Goal: Transaction & Acquisition: Obtain resource

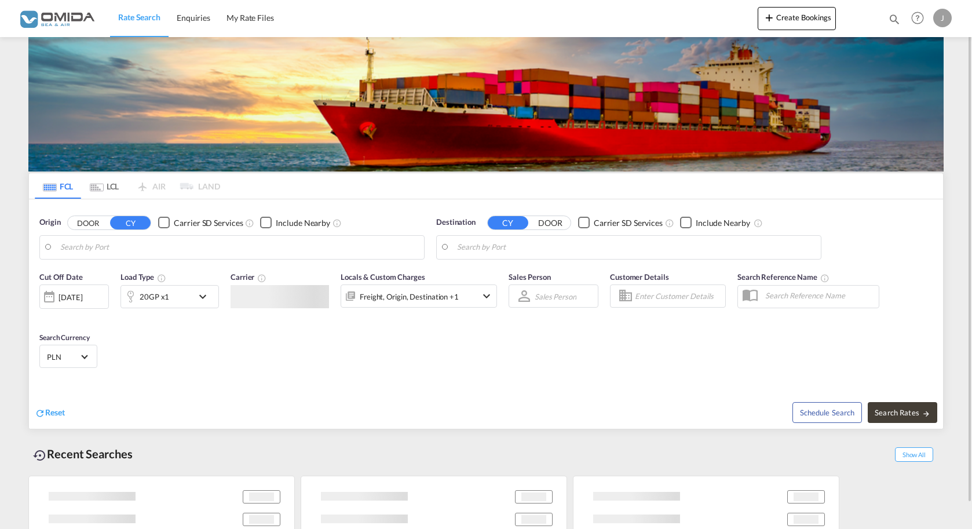
type input "[GEOGRAPHIC_DATA], PLGDY"
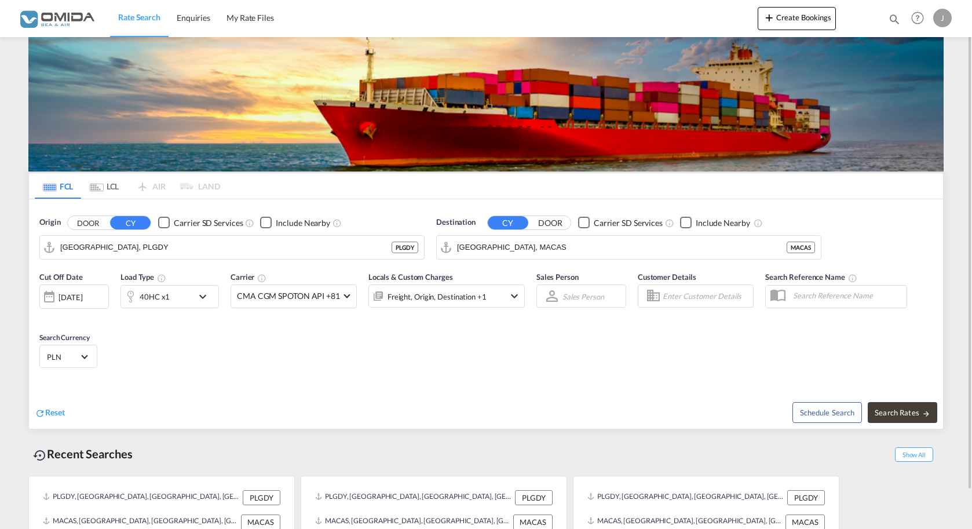
click at [182, 294] on div "40HC x1" at bounding box center [157, 296] width 72 height 23
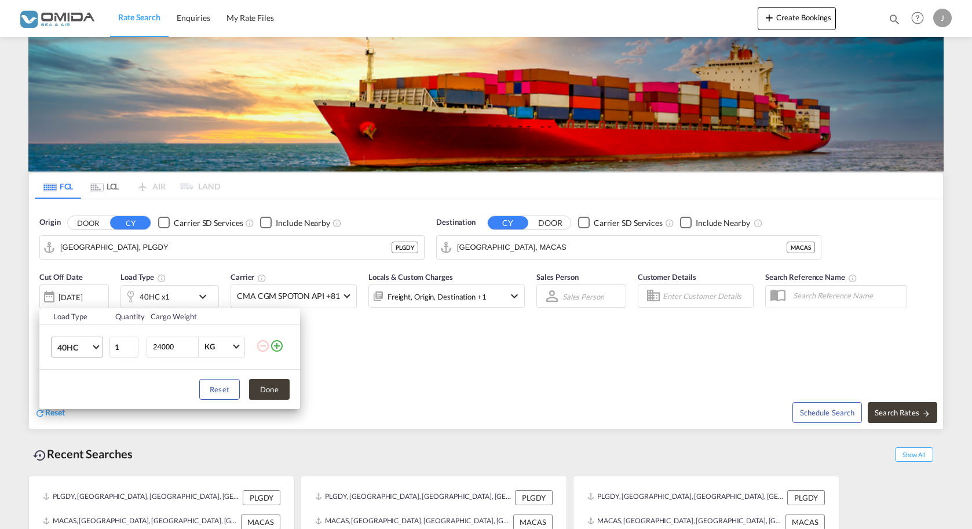
click at [98, 353] on md-select-value "40HC" at bounding box center [79, 347] width 46 height 20
click at [70, 340] on div "20RE" at bounding box center [66, 344] width 19 height 12
click at [498, 244] on div "Load Type Quantity Cargo Weight 20RE 1 24000 KG KG Load type addition is restri…" at bounding box center [486, 264] width 972 height 529
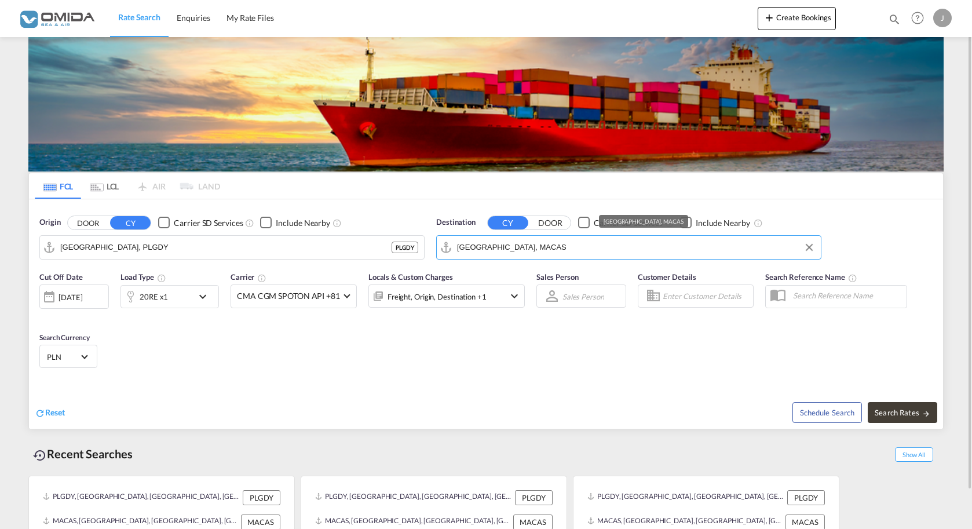
click at [502, 253] on input "[GEOGRAPHIC_DATA], MACAS" at bounding box center [636, 247] width 358 height 17
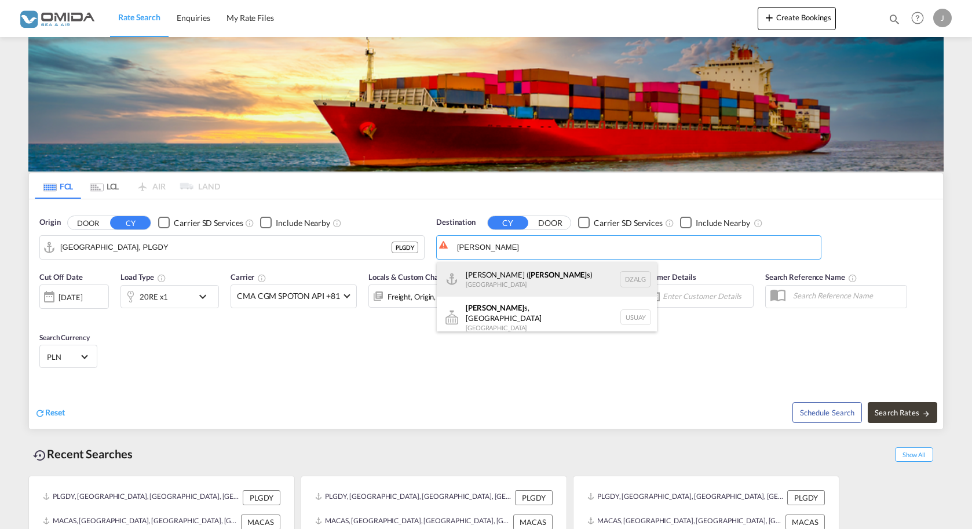
click at [511, 276] on div "[PERSON_NAME] ( [PERSON_NAME] s) [GEOGRAPHIC_DATA] [GEOGRAPHIC_DATA]" at bounding box center [547, 279] width 220 height 35
type input "[GEOGRAPHIC_DATA] ([GEOGRAPHIC_DATA]), DZALG"
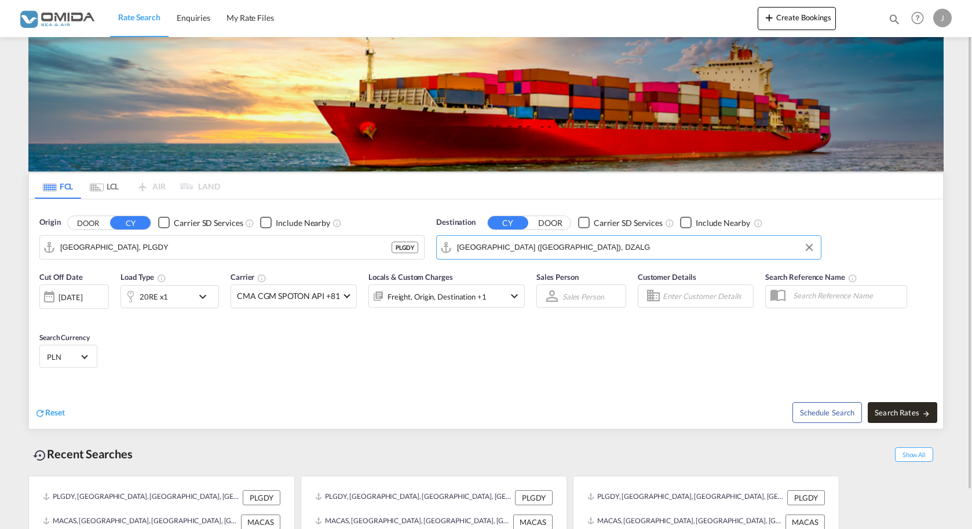
click at [889, 417] on span "Search Rates" at bounding box center [903, 412] width 56 height 9
type input "PLGDY to DZALG / [DATE]"
